Goal: Task Accomplishment & Management: Manage account settings

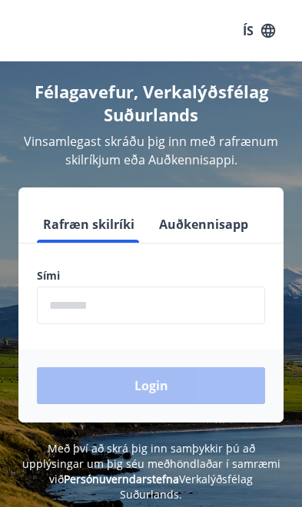
click at [229, 217] on button "Auðkennisapp" at bounding box center [203, 224] width 101 height 37
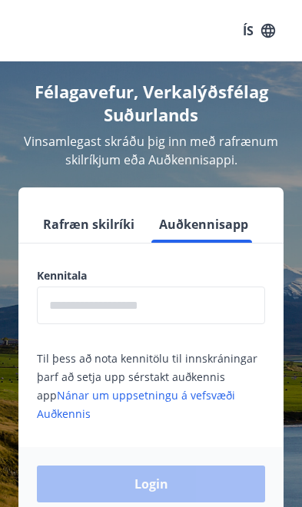
click at [176, 297] on input "text" at bounding box center [151, 306] width 228 height 38
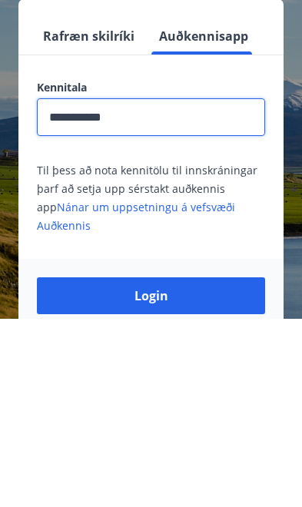
type input "**********"
click at [215, 466] on button "Login" at bounding box center [151, 484] width 228 height 37
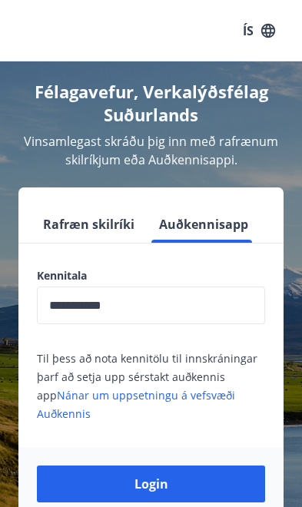
click at [127, 489] on button "Login" at bounding box center [151, 484] width 228 height 37
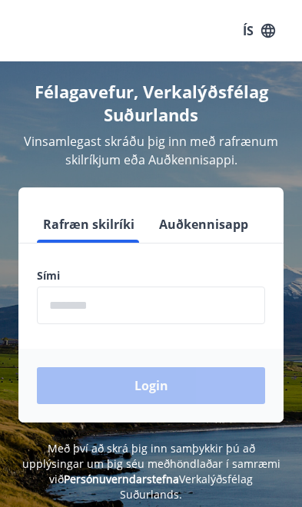
click at [216, 239] on button "Auðkennisapp" at bounding box center [203, 224] width 101 height 37
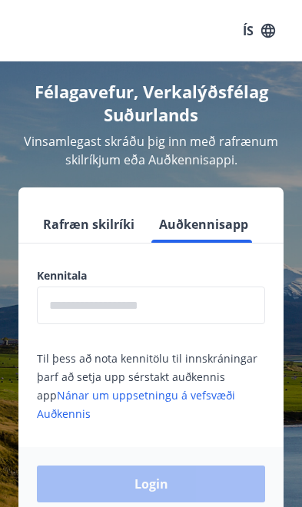
click at [171, 314] on input "text" at bounding box center [151, 306] width 228 height 38
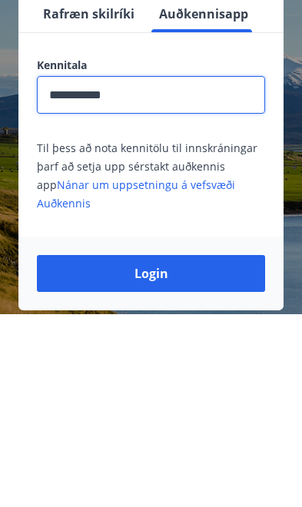
type input "**********"
click at [212, 449] on button "Login" at bounding box center [151, 467] width 228 height 37
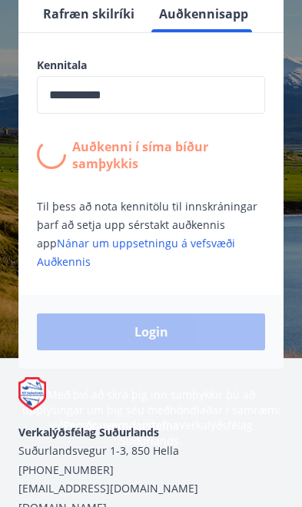
scroll to position [211, 0]
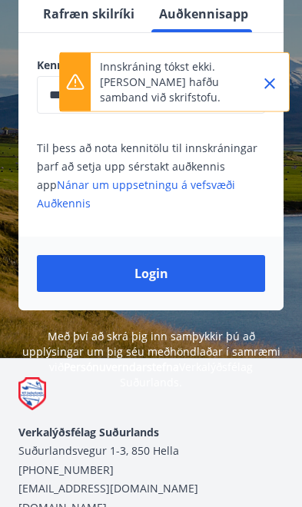
click at [274, 76] on icon "Close" at bounding box center [270, 84] width 18 height 18
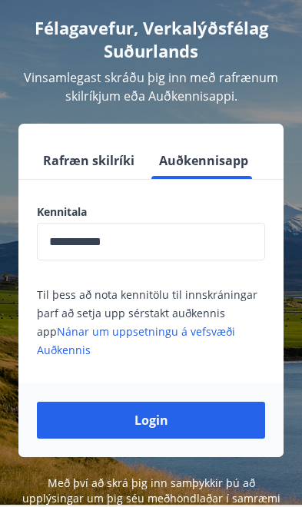
scroll to position [0, 0]
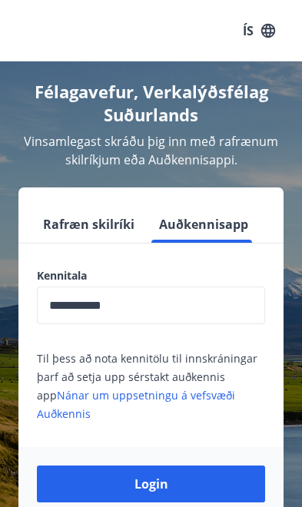
click at [105, 215] on button "Rafræn skilríki" at bounding box center [89, 224] width 104 height 37
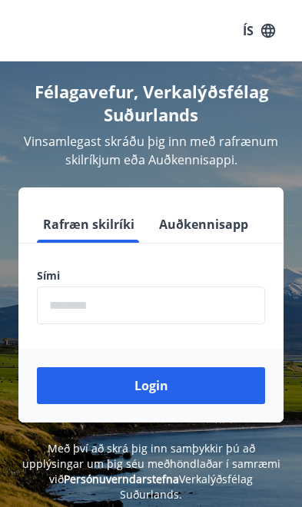
click at [240, 221] on button "Auðkennisapp" at bounding box center [203, 224] width 101 height 37
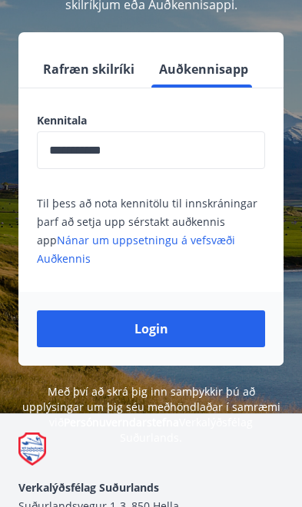
scroll to position [137, 0]
